Goal: Navigation & Orientation: Find specific page/section

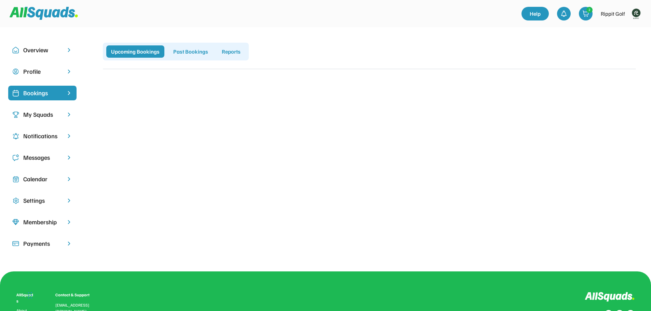
click at [636, 13] on img at bounding box center [636, 14] width 14 height 14
click at [624, 27] on link "Profile" at bounding box center [626, 30] width 40 height 14
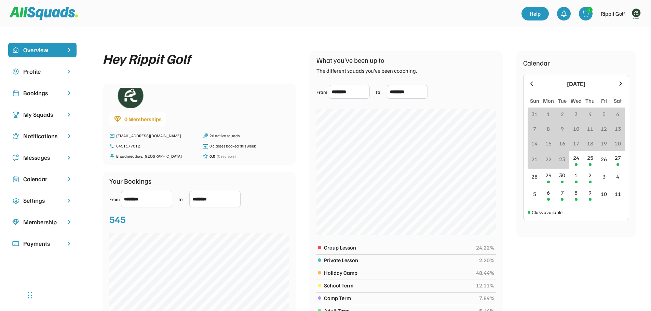
click at [40, 92] on div "Bookings" at bounding box center [42, 92] width 38 height 9
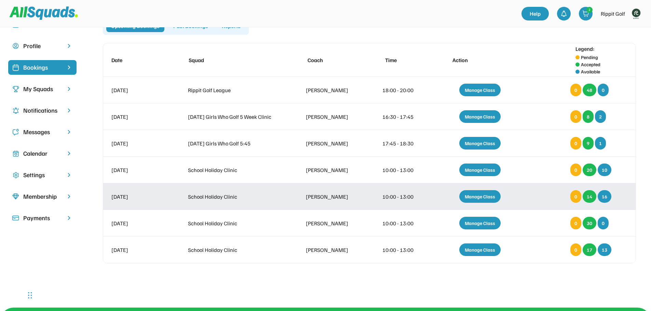
scroll to position [68, 0]
